Goal: Transaction & Acquisition: Purchase product/service

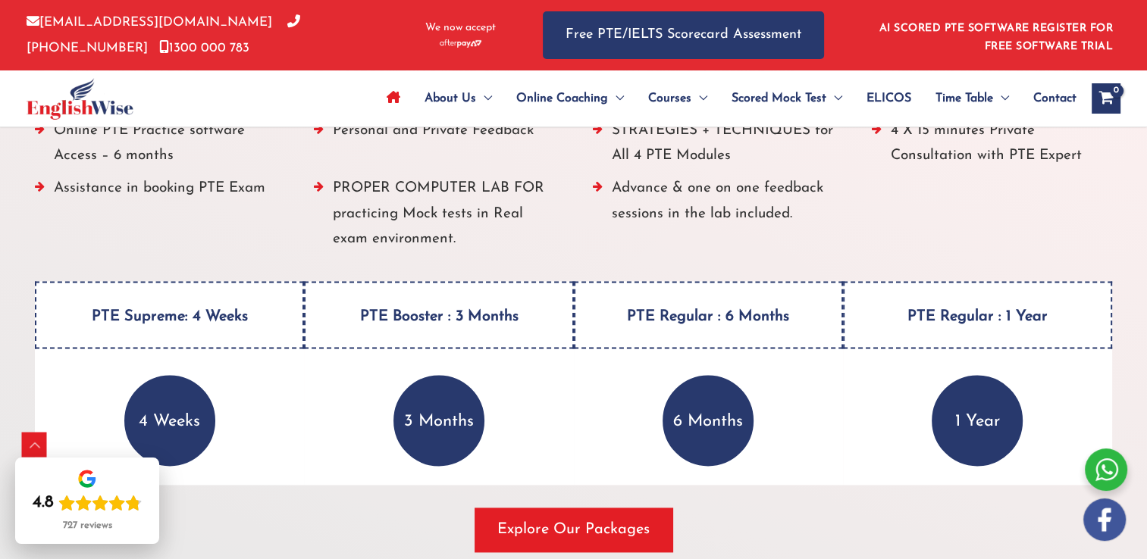
scroll to position [1993, 0]
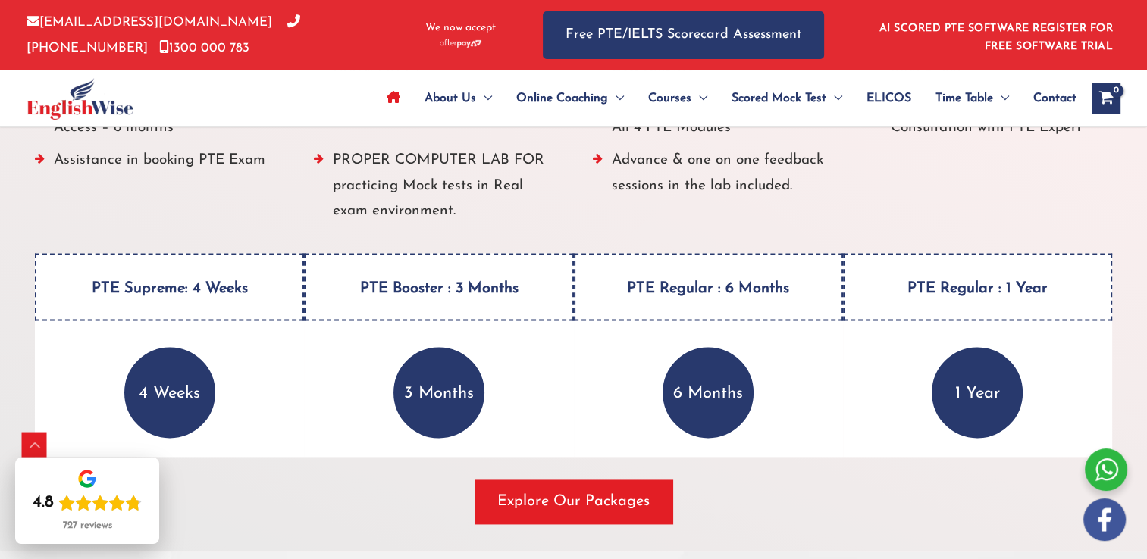
click at [1140, 219] on div "ALL PTE preparation materials (included in the course at no extra cost) PTE BOO…" at bounding box center [573, 236] width 1148 height 631
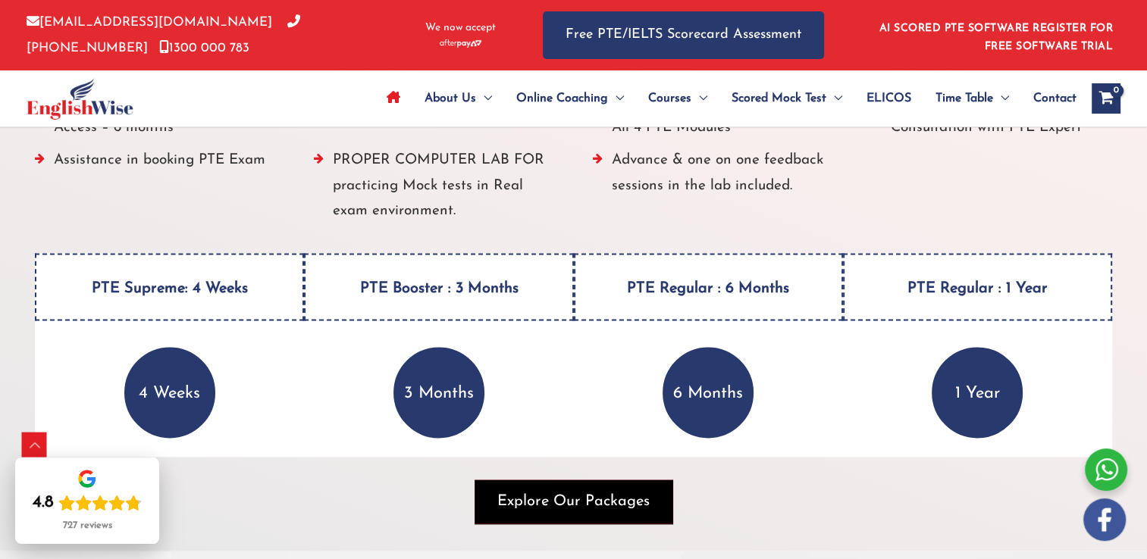
click at [600, 502] on span "Explore Our Packages" at bounding box center [573, 501] width 152 height 21
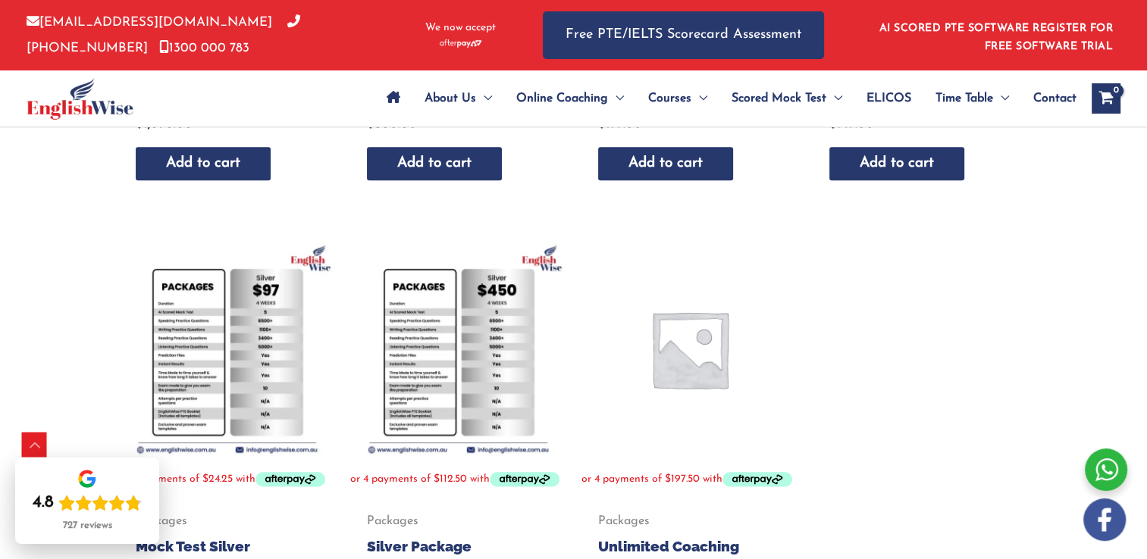
scroll to position [536, 0]
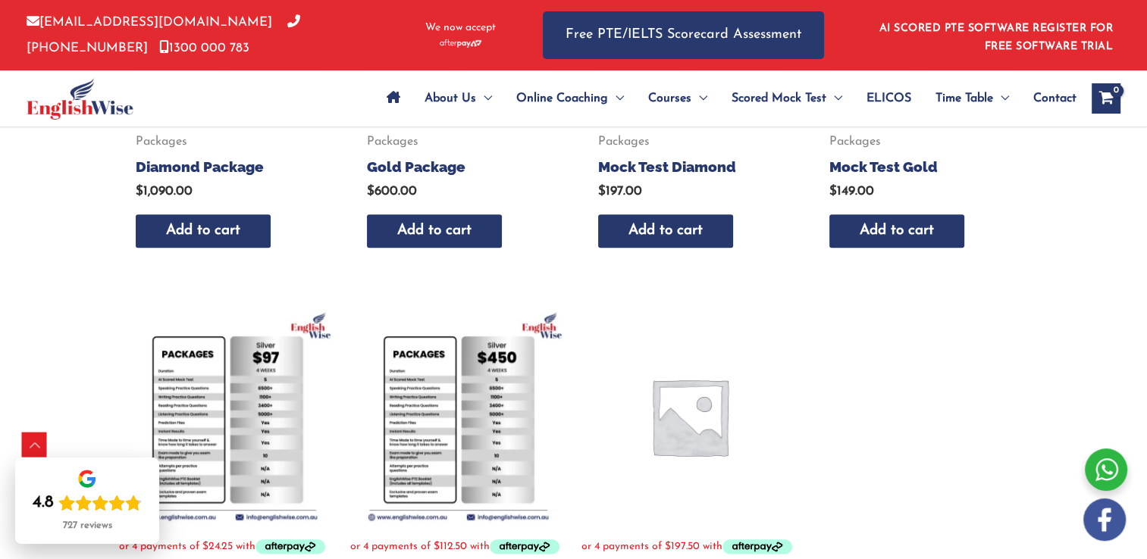
drag, startPoint x: 1146, startPoint y: 266, endPoint x: 1146, endPoint y: 240, distance: 25.8
click at [1146, 240] on div "Home / Packages Packages Showing all 7 results Default sorting Sort by populari…" at bounding box center [573, 223] width 1147 height 1209
drag, startPoint x: 1146, startPoint y: 240, endPoint x: 1157, endPoint y: 115, distance: 125.6
click at [1146, 115] on html "Skip to content [EMAIL_ADDRESS][DOMAIN_NAME] [PHONE_NUMBER] [PHONE_NUMBER] We n…" at bounding box center [573, 402] width 1147 height 1877
click at [1103, 208] on div "Home / Packages Packages Showing all 7 results Default sorting Sort by populari…" at bounding box center [573, 223] width 1147 height 1209
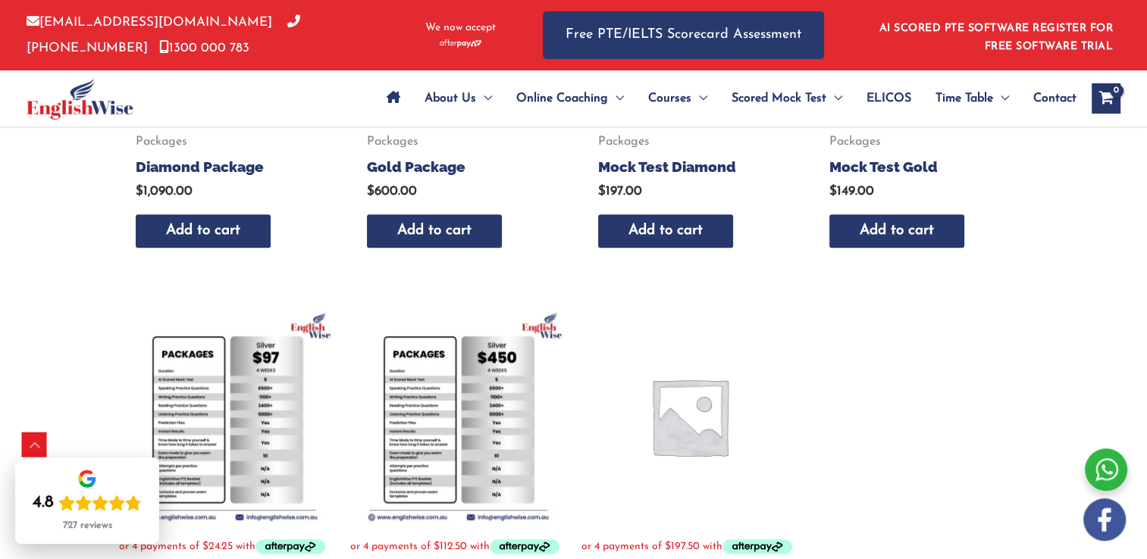
click at [1103, 208] on div "Home / Packages Packages Showing all 7 results Default sorting Sort by populari…" at bounding box center [573, 223] width 1147 height 1209
